Goal: Task Accomplishment & Management: Complete application form

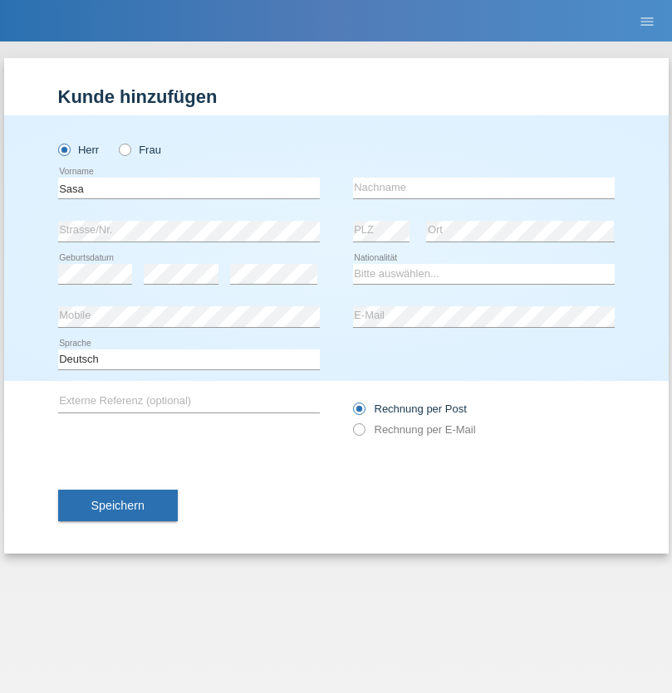
type input "Sasa"
click at [483, 188] on input "text" at bounding box center [483, 188] width 261 height 21
type input "Lazarevic"
select select "RS"
select select "C"
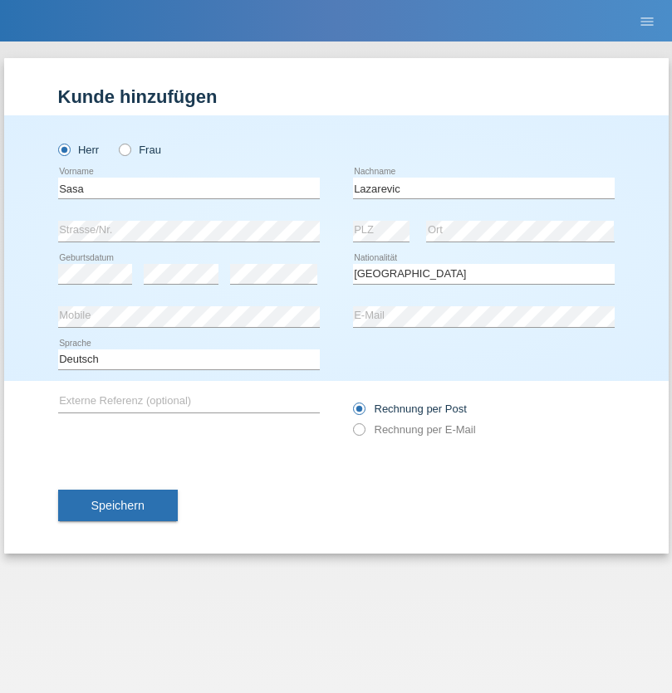
select select "16"
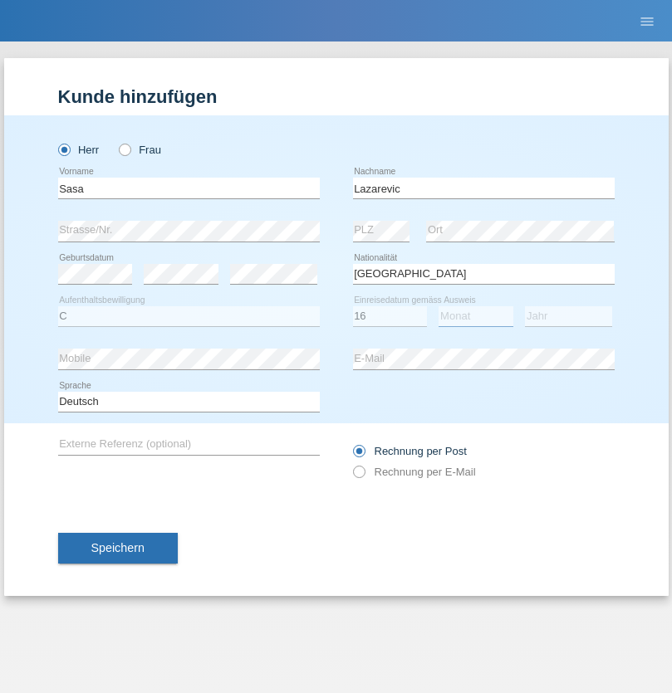
select select "10"
select select "1984"
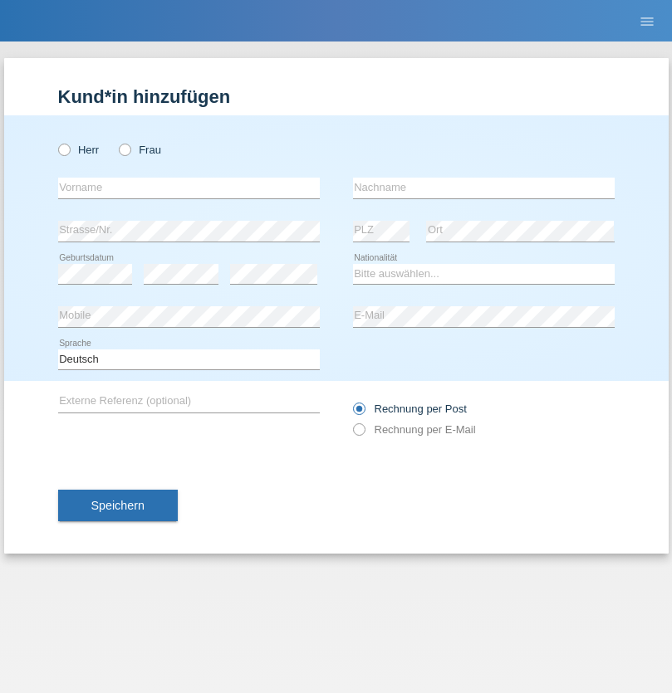
radio input "true"
click at [188, 188] on input "text" at bounding box center [188, 188] width 261 height 21
type input "[PERSON_NAME]"
click at [483, 188] on input "text" at bounding box center [483, 188] width 261 height 21
type input "Eshed"
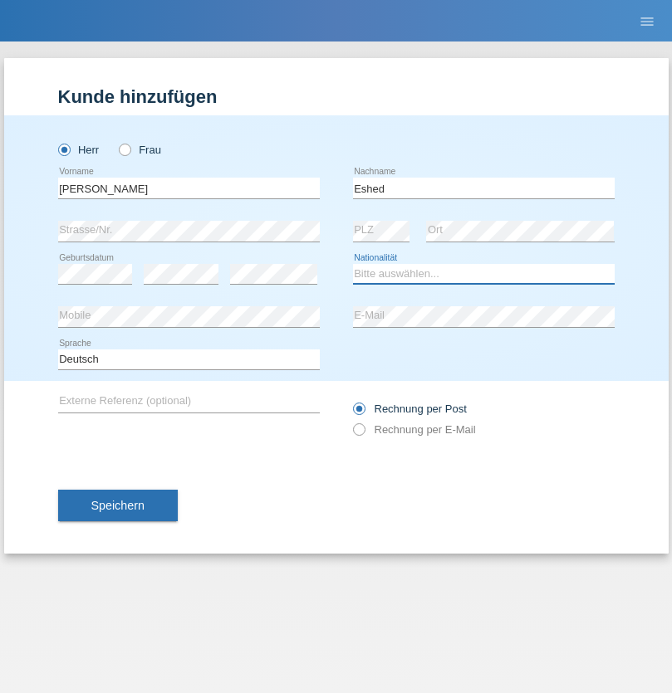
select select "CH"
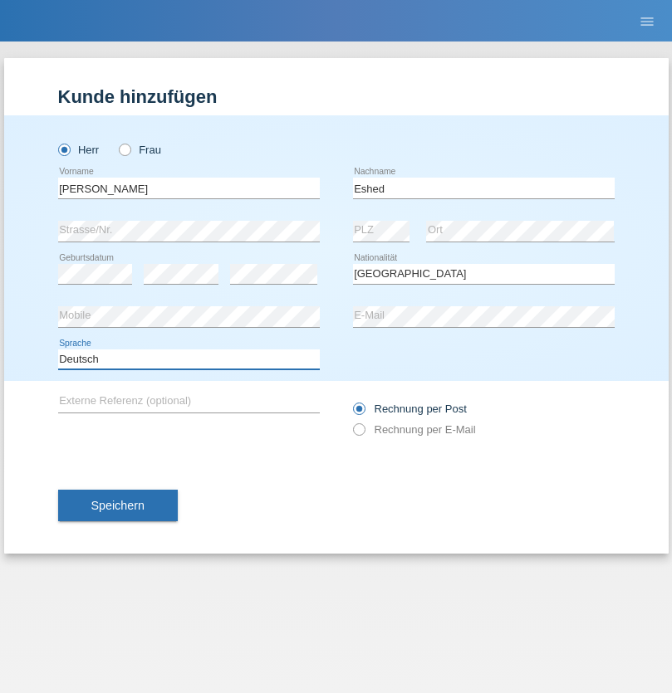
select select "en"
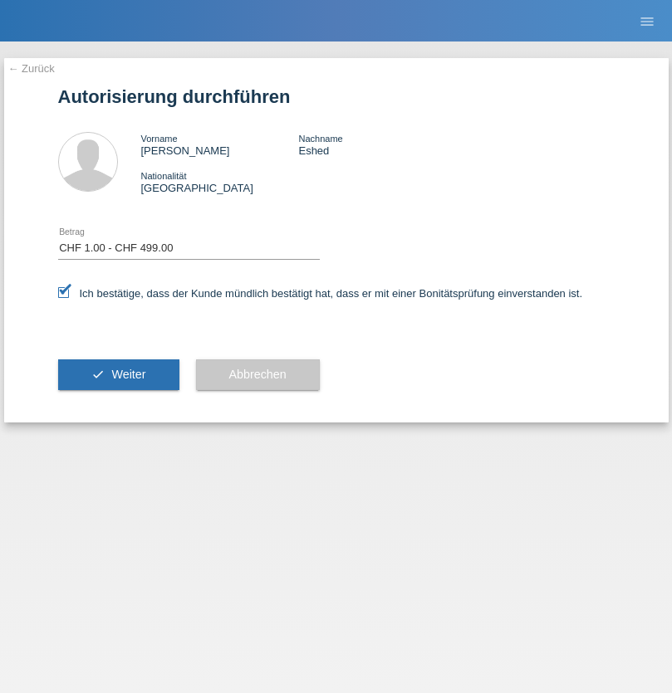
select select "1"
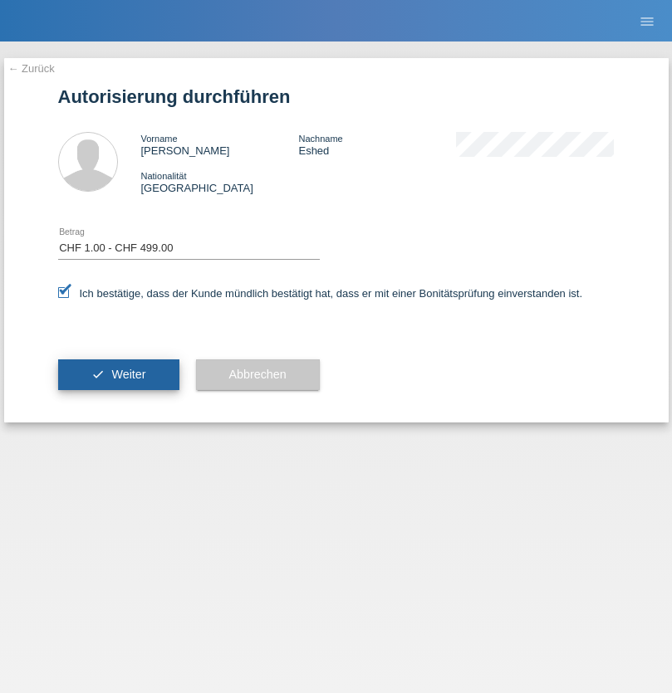
click at [118, 374] on span "Weiter" at bounding box center [128, 374] width 34 height 13
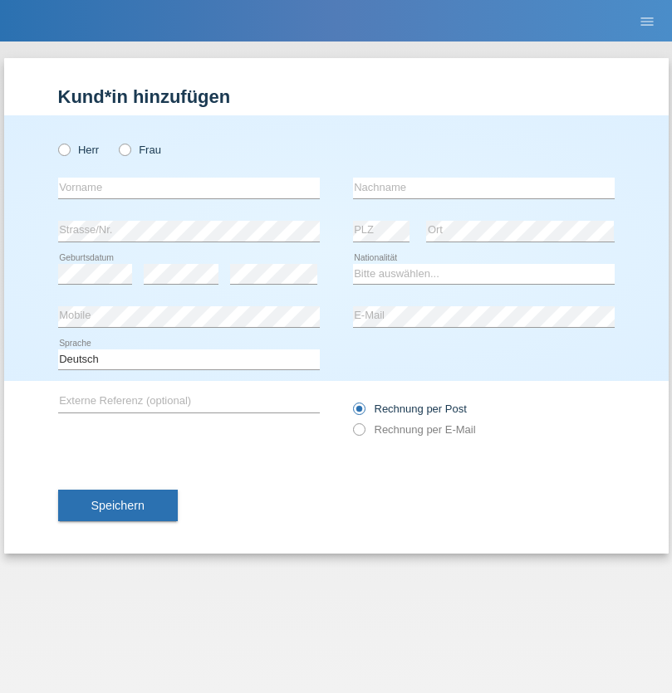
radio input "true"
click at [188, 188] on input "text" at bounding box center [188, 188] width 261 height 21
type input "Gamze"
click at [483, 188] on input "text" at bounding box center [483, 188] width 261 height 21
type input "Göksungur"
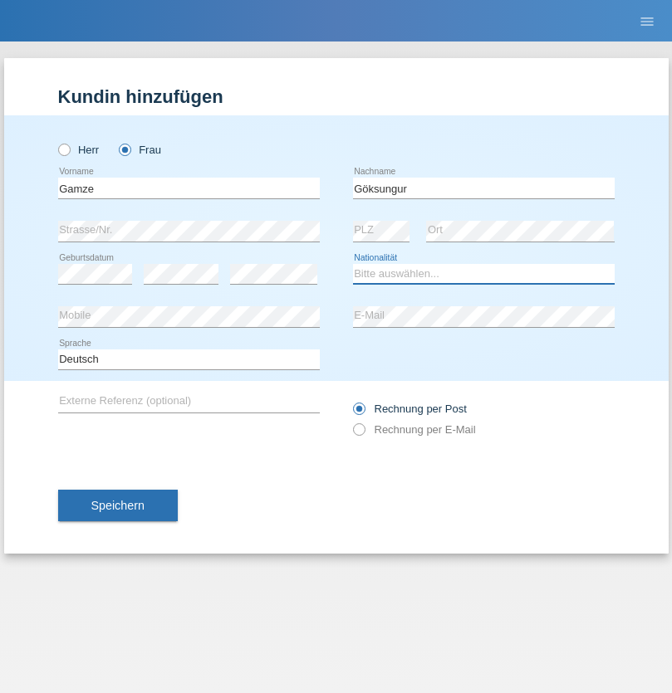
select select "CH"
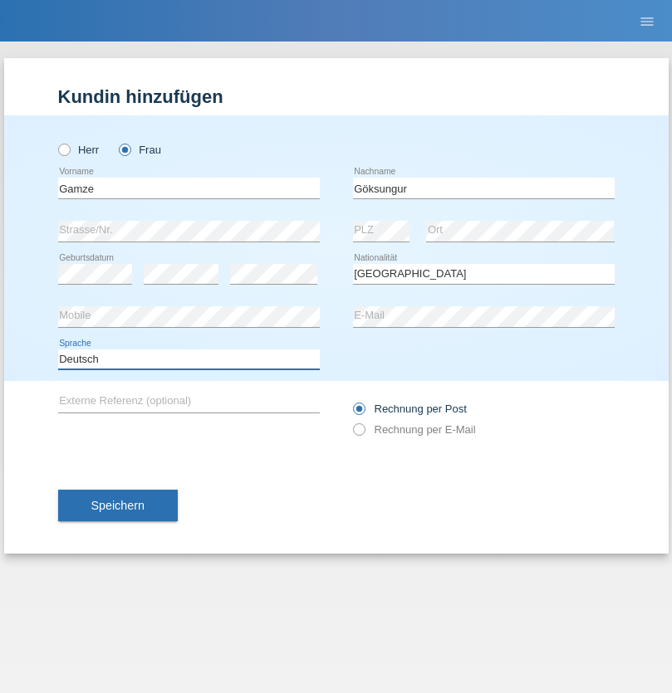
select select "en"
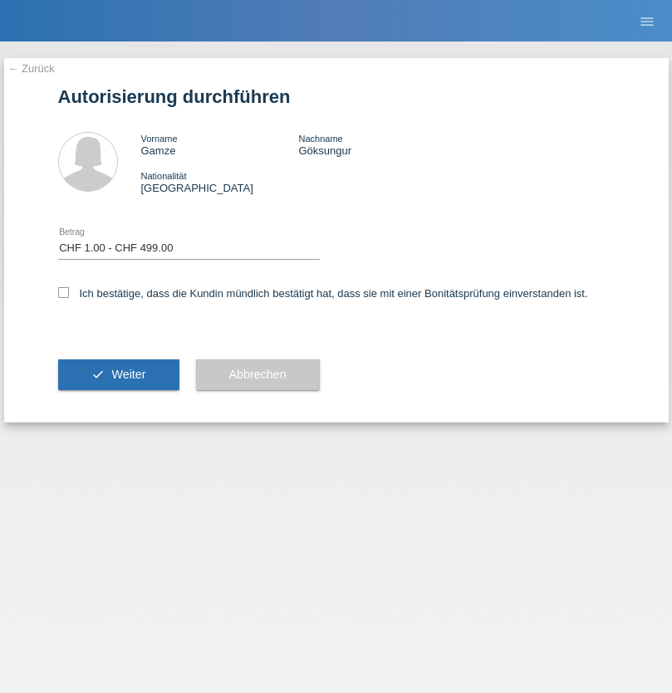
select select "1"
checkbox input "true"
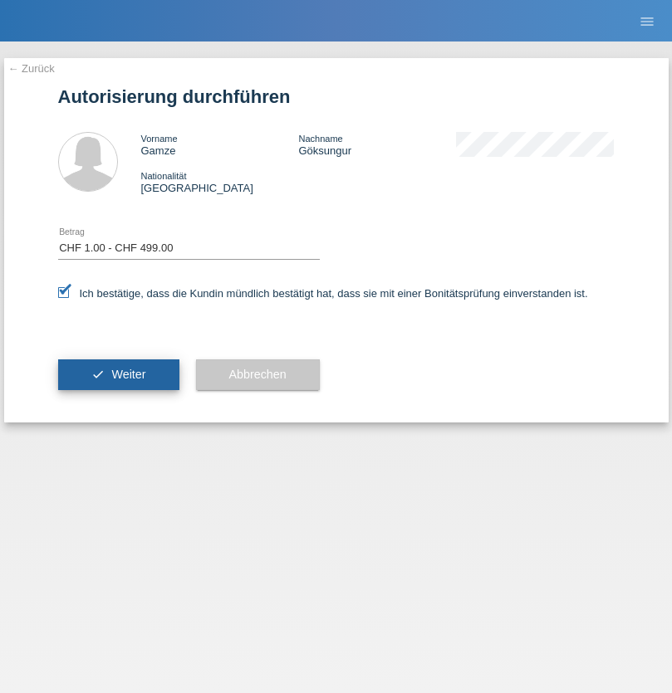
click at [118, 374] on span "Weiter" at bounding box center [128, 374] width 34 height 13
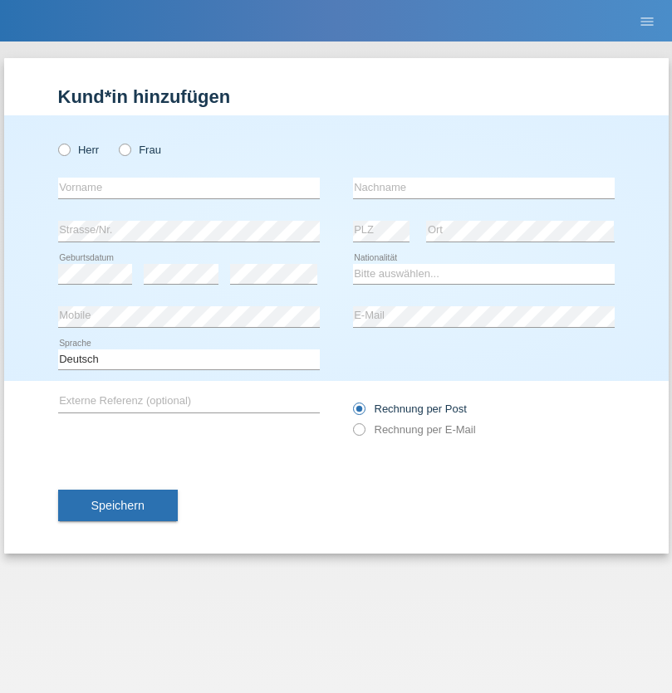
radio input "true"
click at [188, 188] on input "text" at bounding box center [188, 188] width 261 height 21
type input "kelmendi"
click at [483, 188] on input "text" at bounding box center [483, 188] width 261 height 21
type input "Edona"
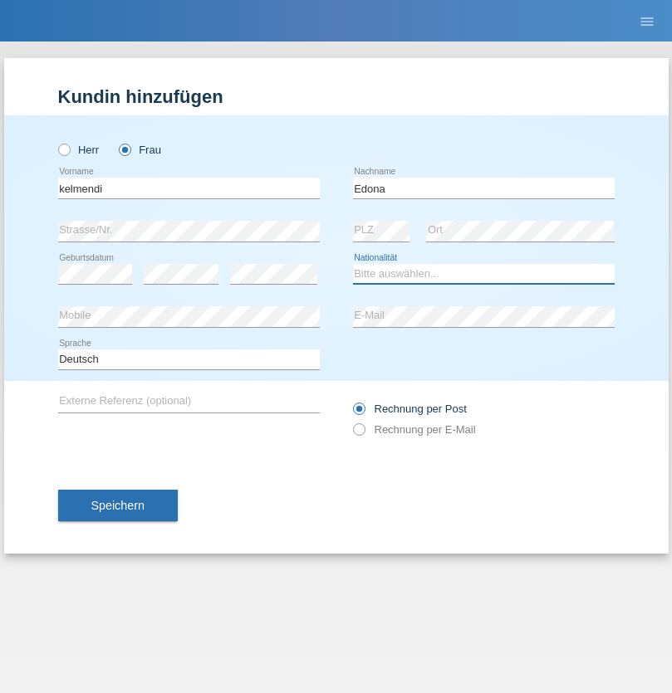
select select "XK"
select select "C"
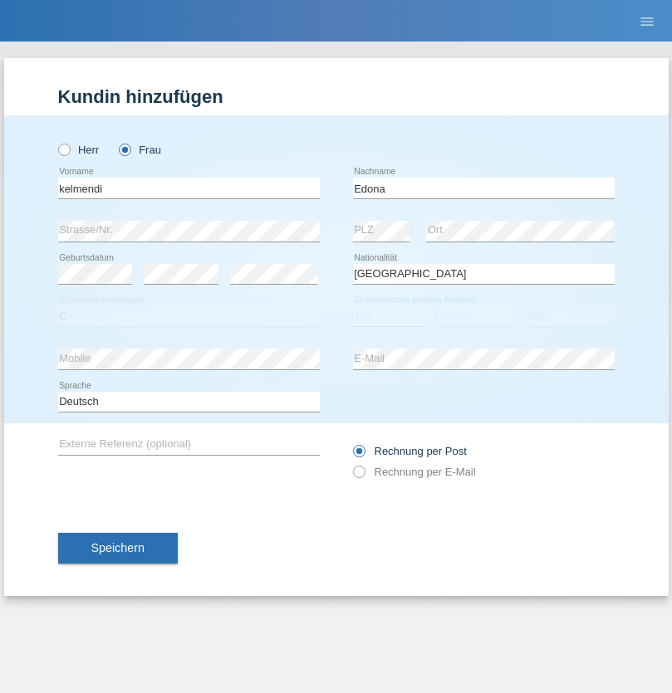
select select "23"
select select "09"
select select "2021"
